Goal: Information Seeking & Learning: Learn about a topic

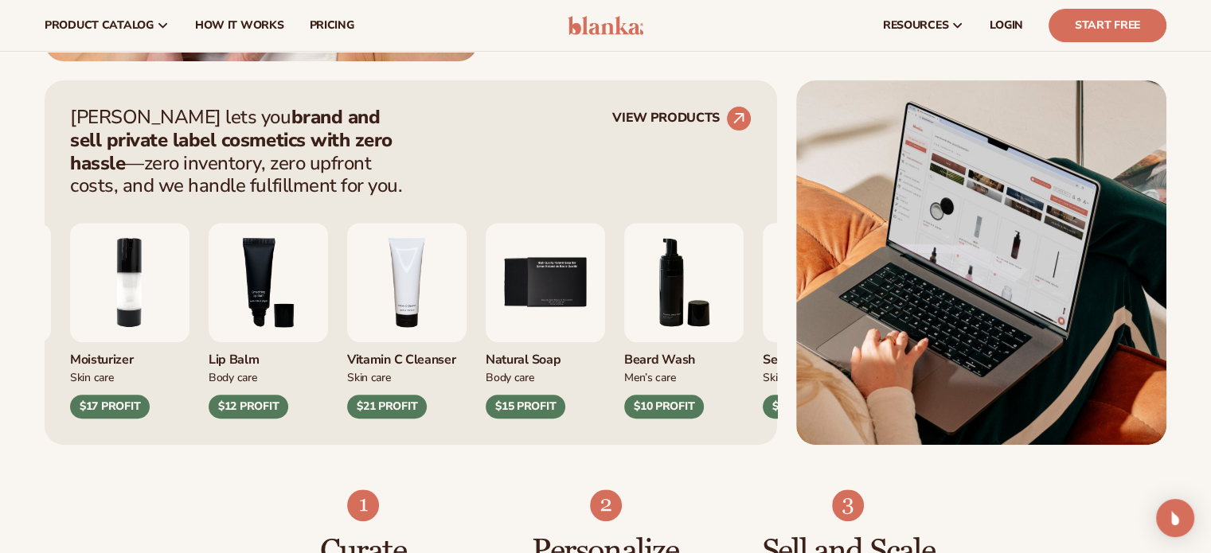
scroll to position [580, 0]
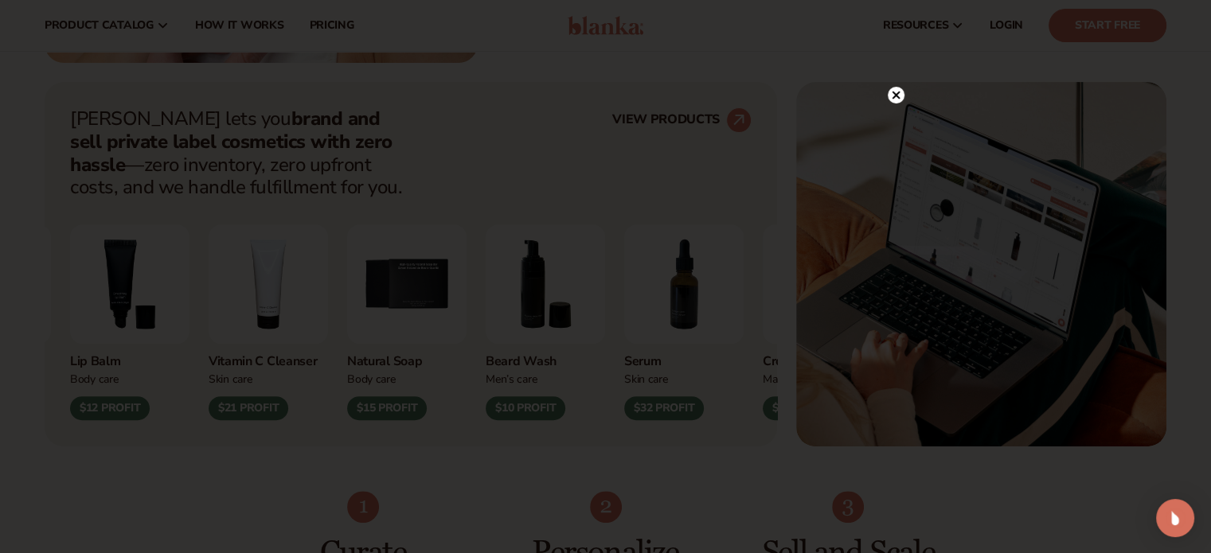
click at [896, 93] on circle at bounding box center [896, 95] width 17 height 17
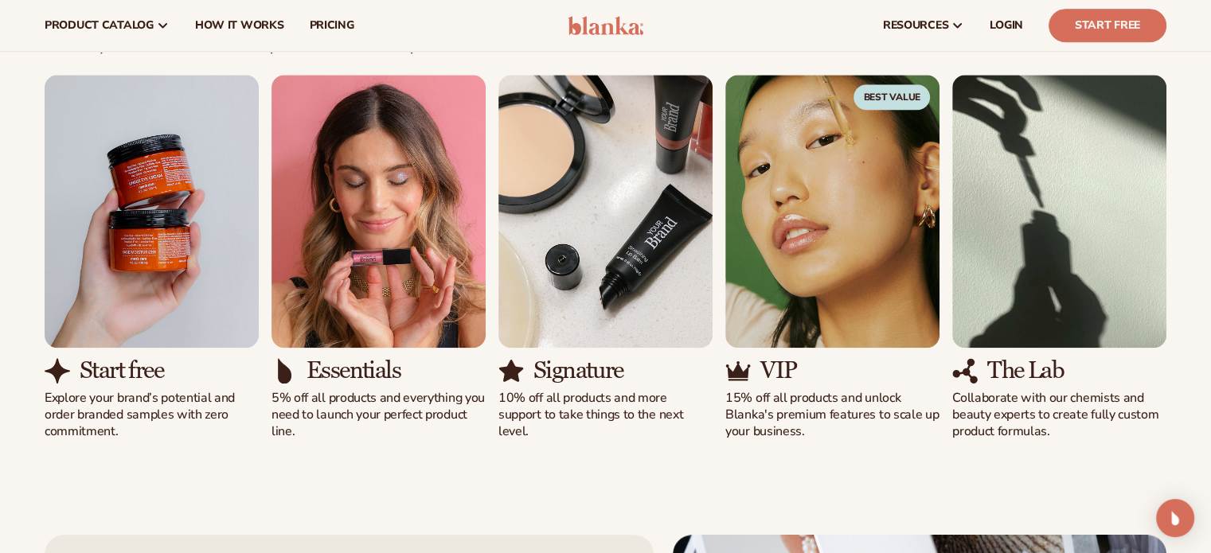
scroll to position [1427, 0]
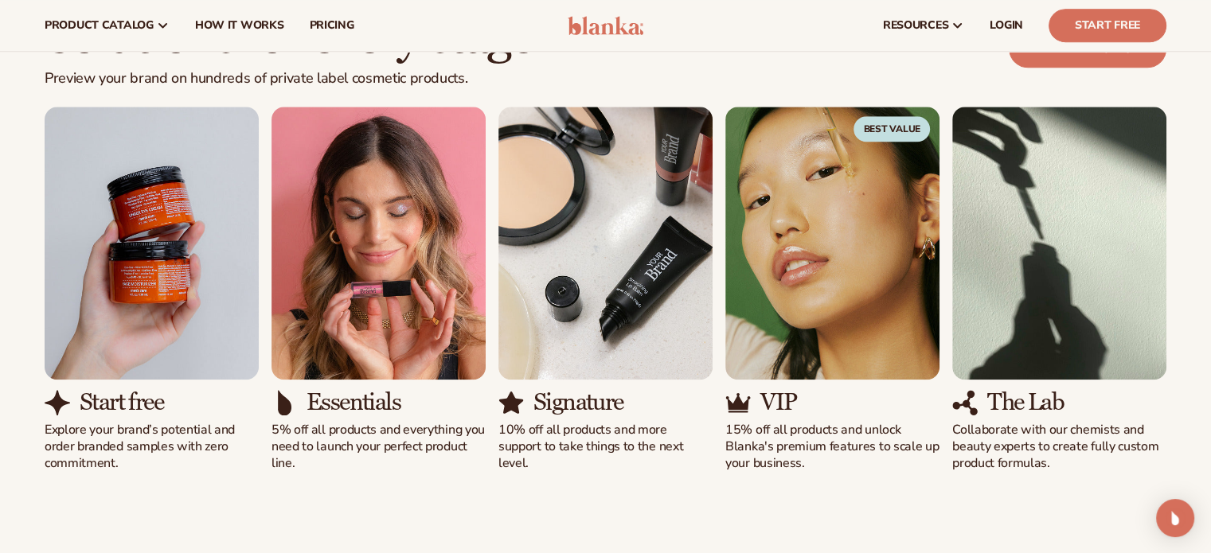
click at [370, 365] on img "2 / 5" at bounding box center [378, 243] width 214 height 273
click at [355, 412] on h3 "Essentials" at bounding box center [354, 402] width 94 height 26
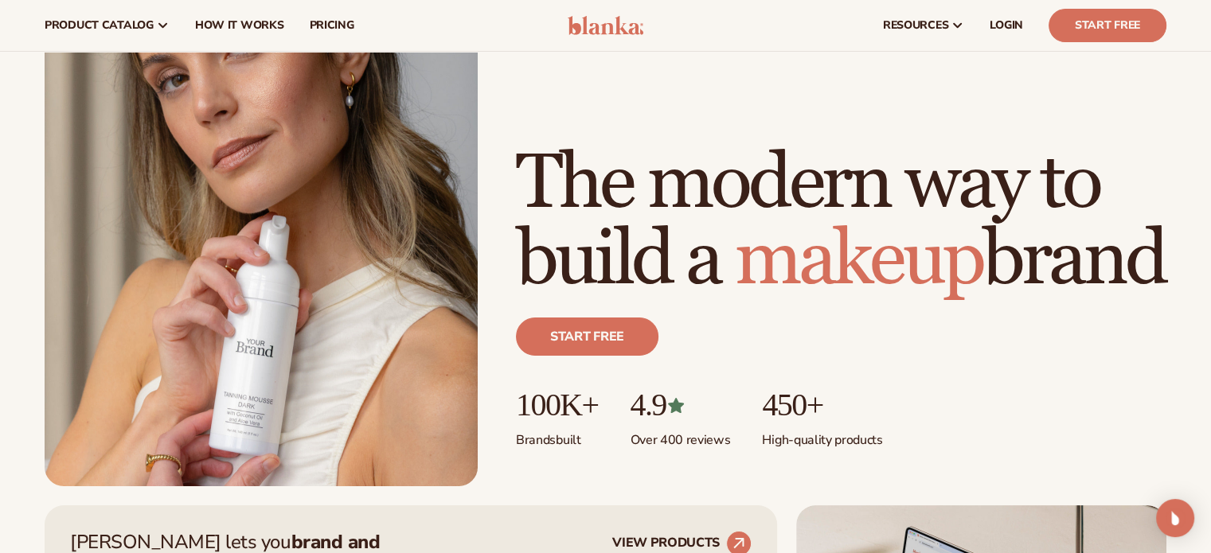
scroll to position [0, 0]
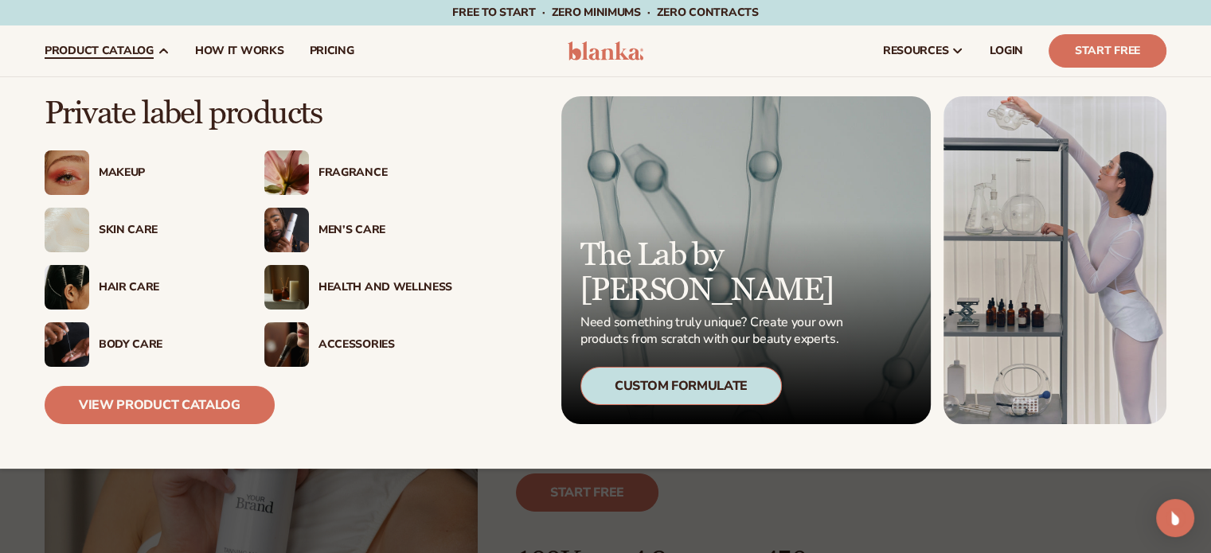
click at [123, 171] on div "Makeup" at bounding box center [166, 173] width 134 height 14
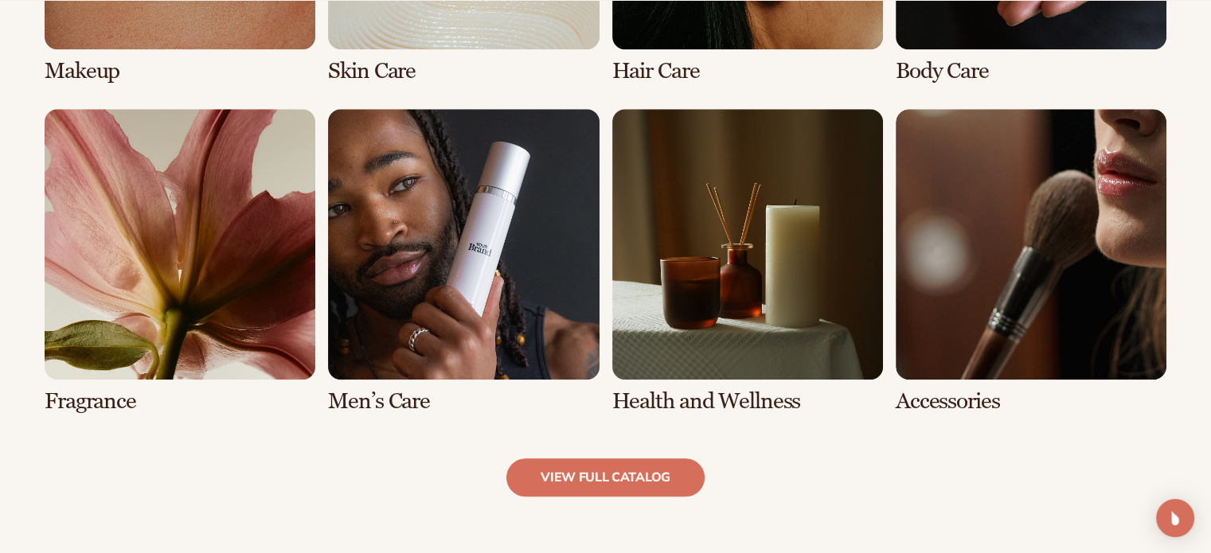
scroll to position [1417, 0]
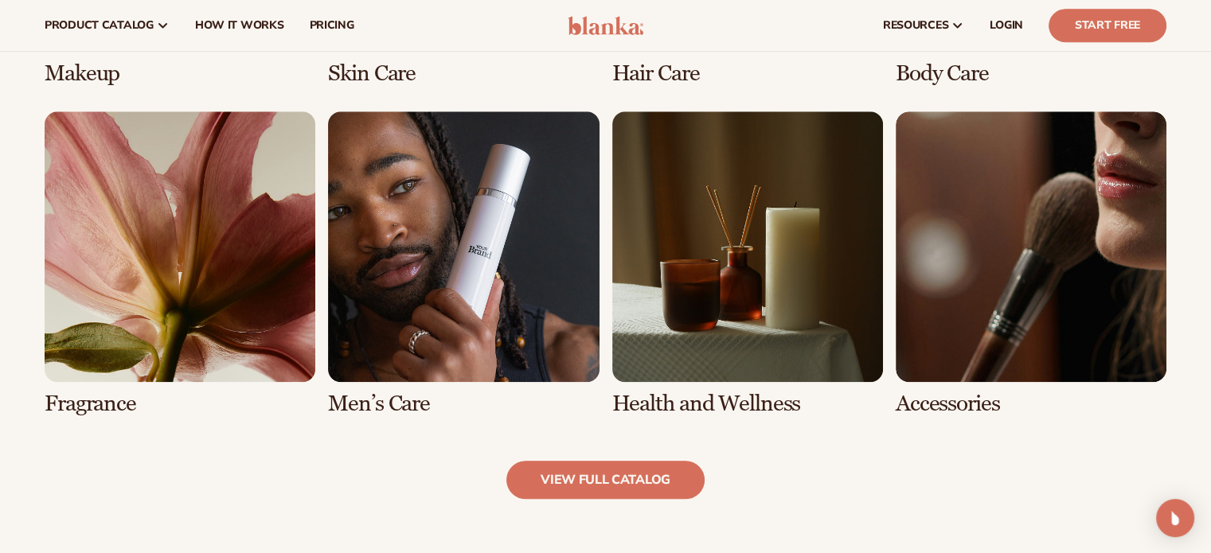
click at [933, 296] on link "8 / 8" at bounding box center [1031, 263] width 271 height 305
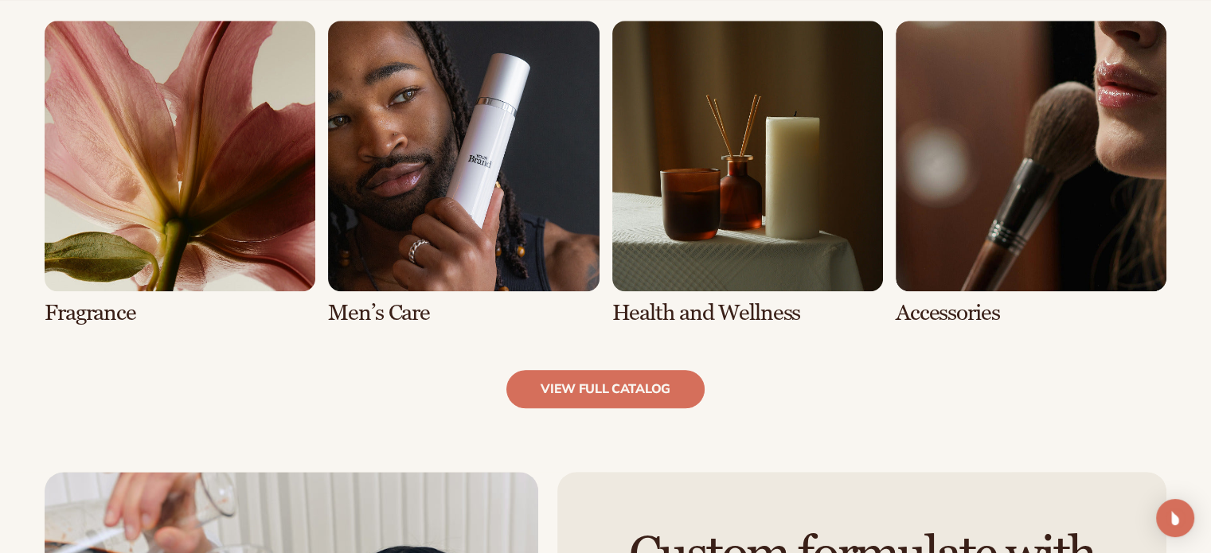
scroll to position [1506, 0]
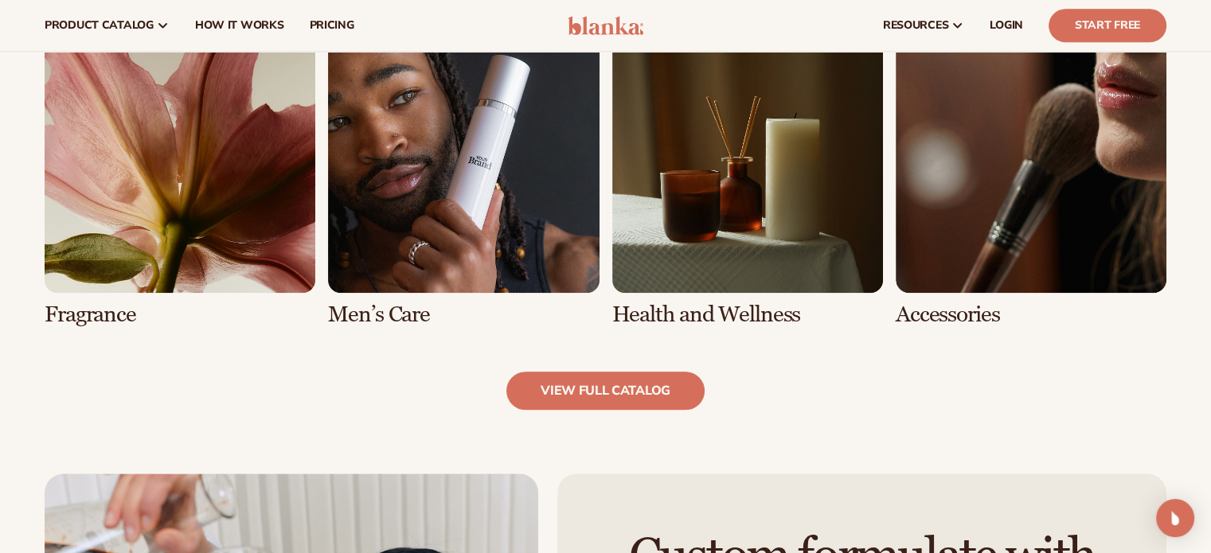
click at [603, 404] on link "view full catalog" at bounding box center [605, 391] width 198 height 38
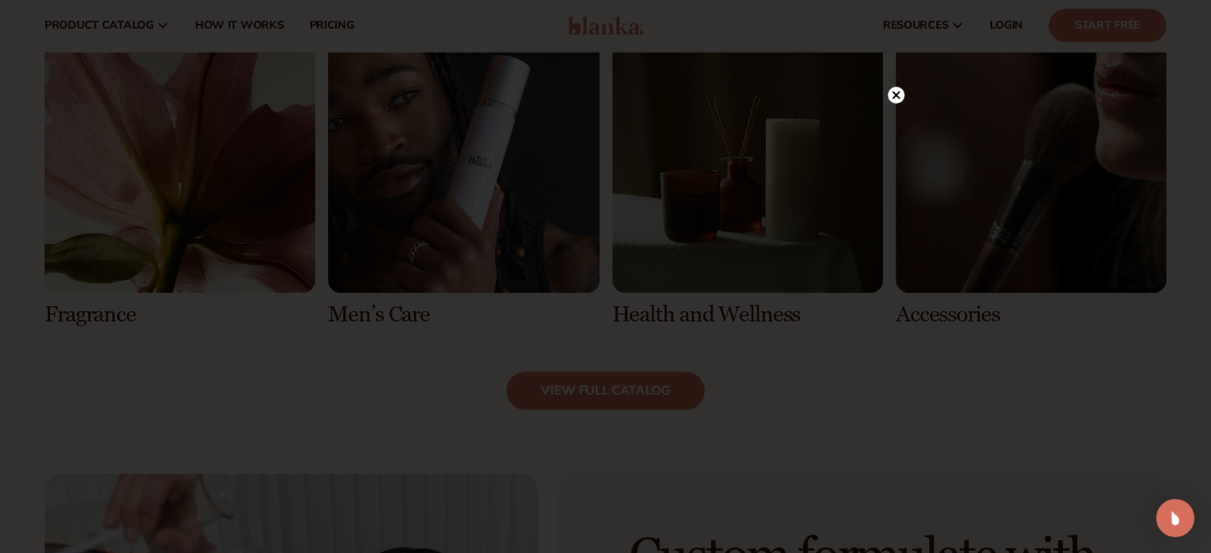
click at [890, 92] on circle at bounding box center [896, 95] width 17 height 17
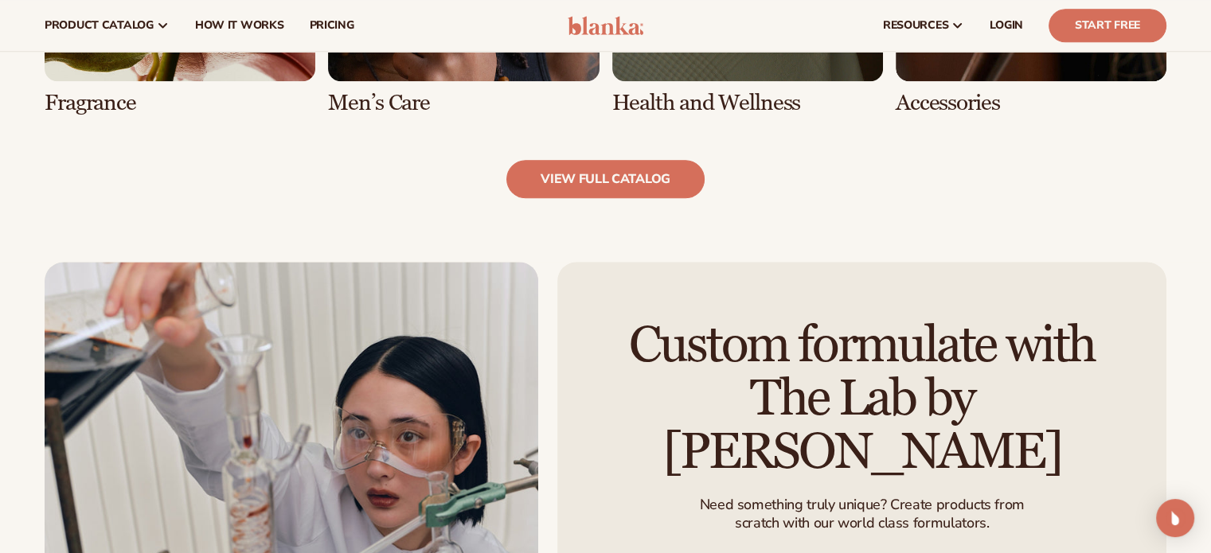
scroll to position [1716, 0]
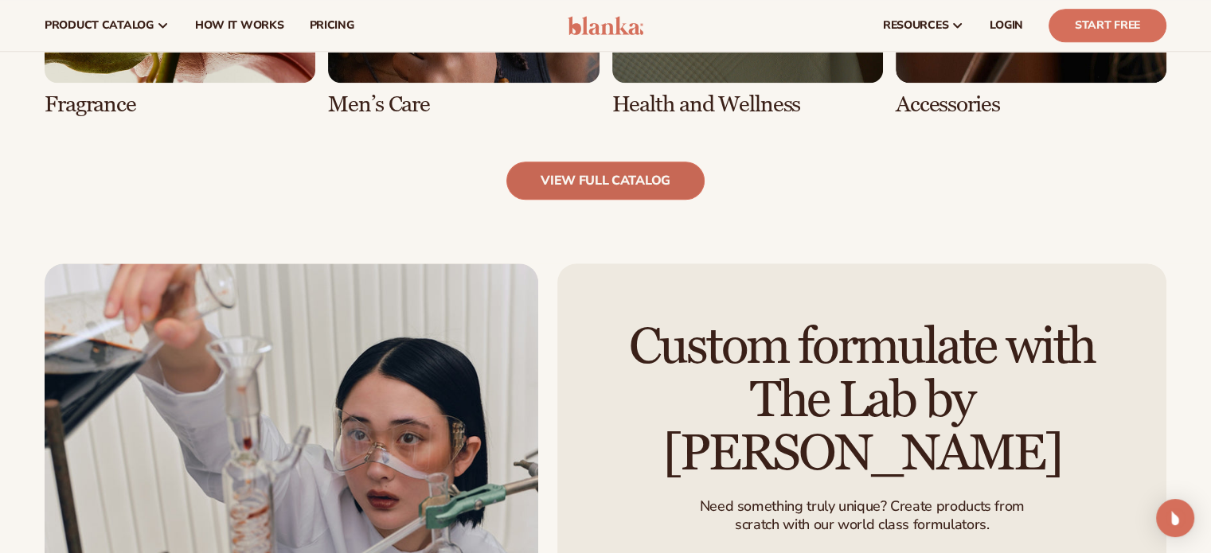
click at [628, 182] on link "view full catalog" at bounding box center [605, 181] width 198 height 38
